Goal: Task Accomplishment & Management: Manage account settings

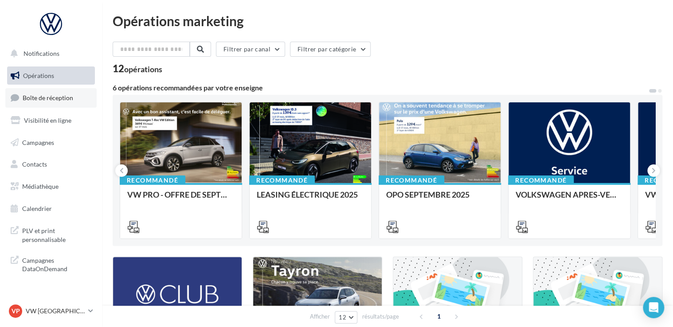
click at [59, 93] on link "Boîte de réception" at bounding box center [50, 97] width 91 height 19
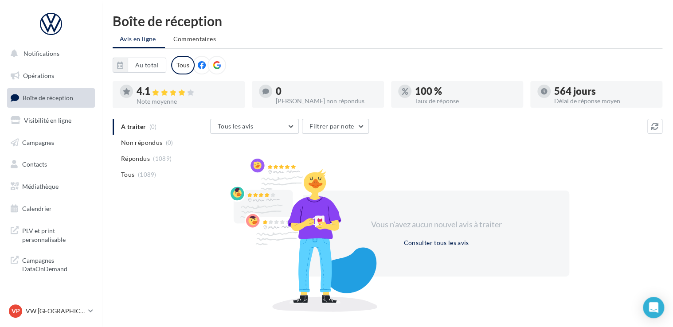
click at [142, 128] on ul "A traiter (0) Non répondus (0) Répondus (1089) Tous (1089)" at bounding box center [160, 151] width 94 height 64
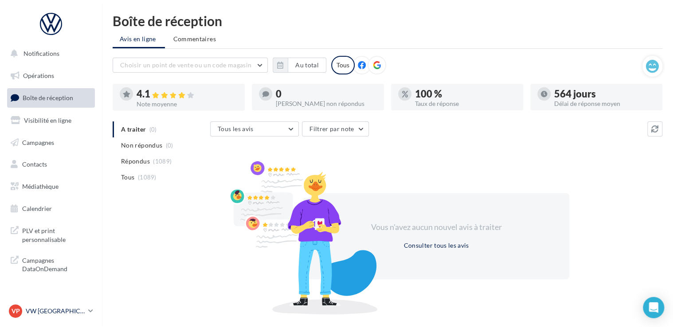
click at [77, 315] on p "VW [GEOGRAPHIC_DATA] 13" at bounding box center [55, 311] width 59 height 9
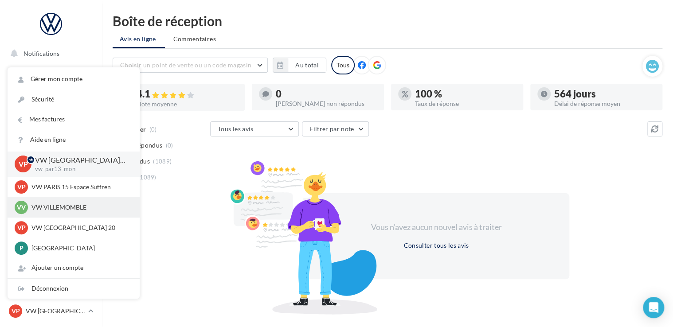
click at [45, 213] on div "VV VW VILLEMOMBLE vw-vil-mon" at bounding box center [74, 207] width 118 height 13
